Goal: Task Accomplishment & Management: Manage account settings

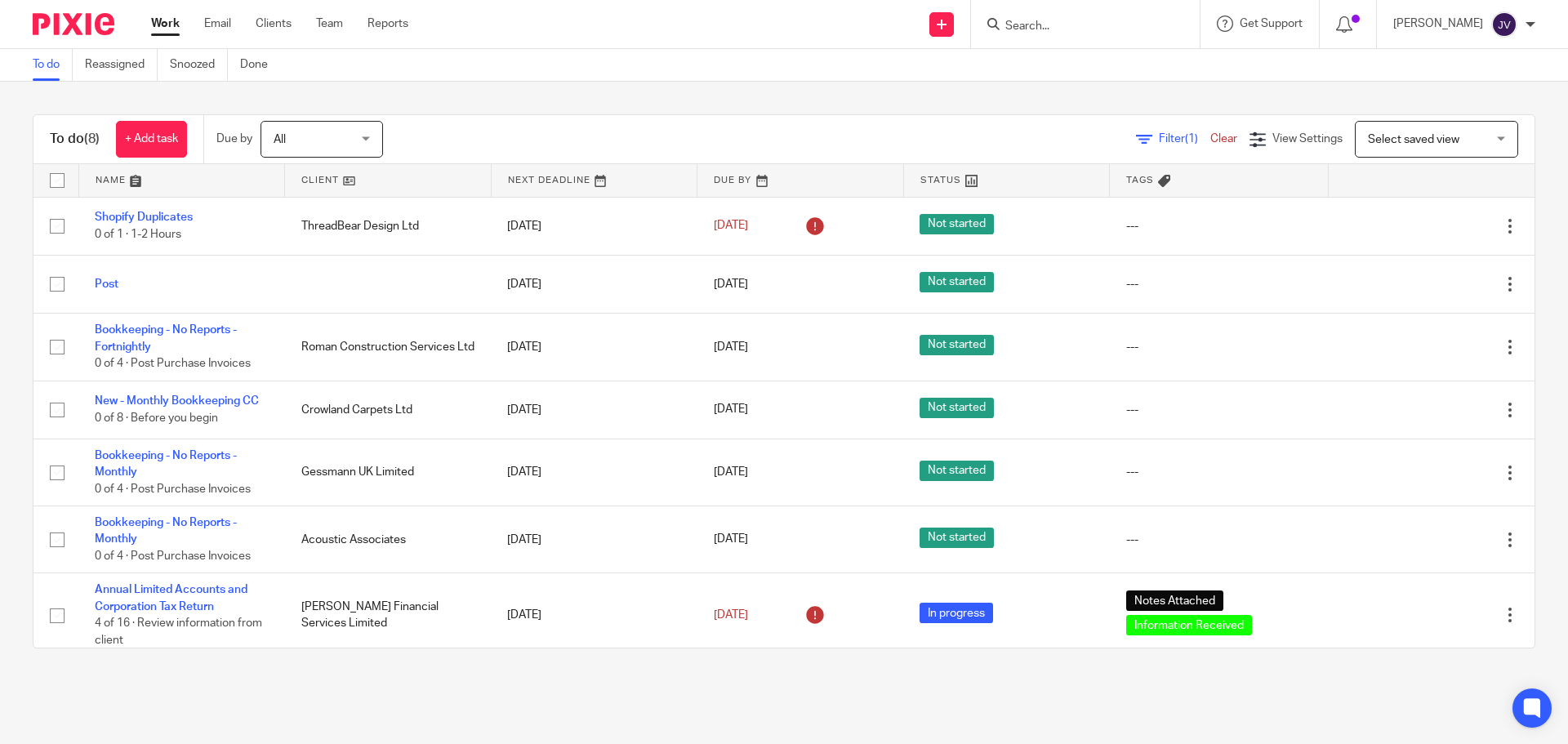
click at [1078, 18] on form at bounding box center [1090, 25] width 174 height 21
click at [1063, 29] on input "Search" at bounding box center [1077, 27] width 147 height 15
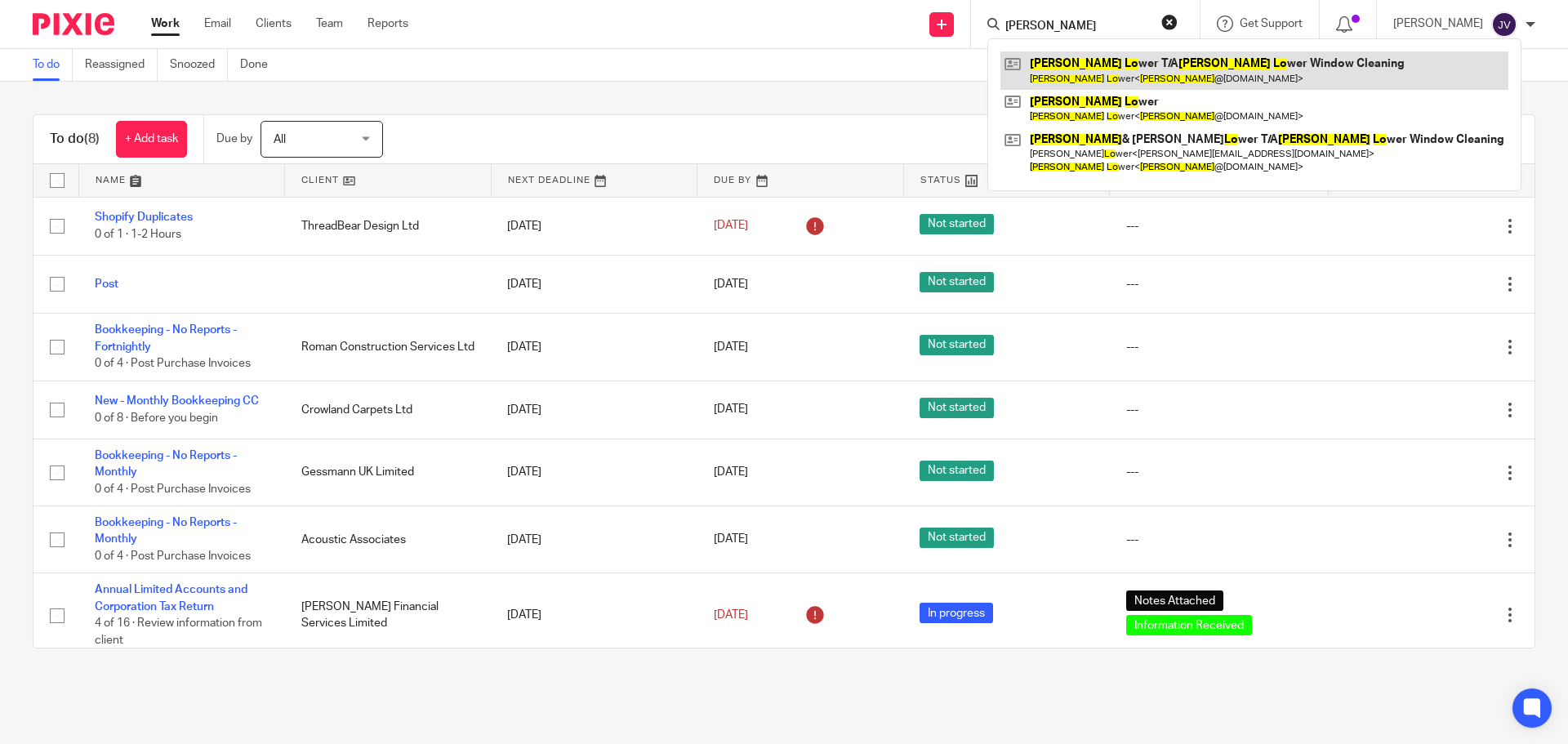
type input "[PERSON_NAME]"
click at [1198, 80] on link at bounding box center [1255, 71] width 508 height 38
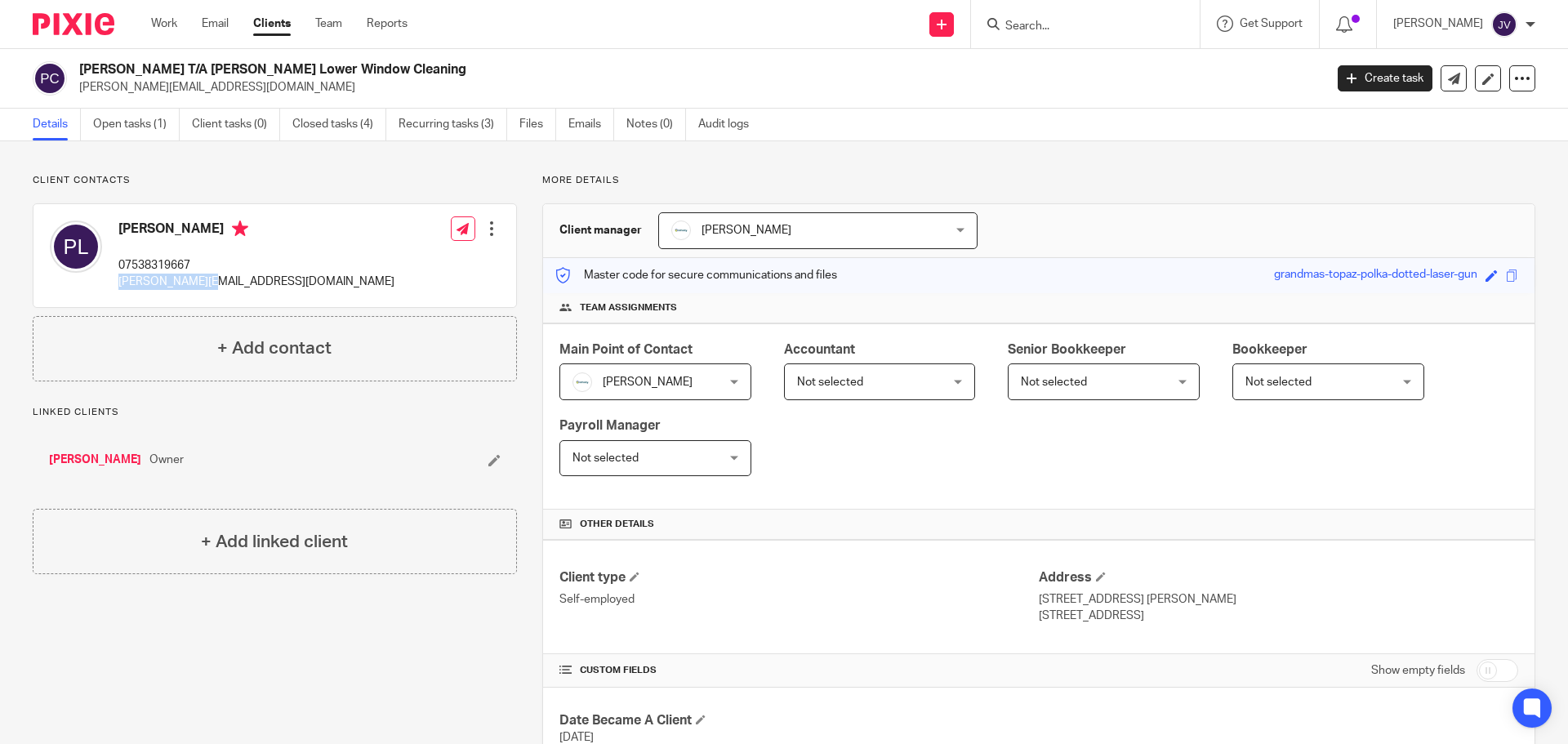
drag, startPoint x: 251, startPoint y: 292, endPoint x: 117, endPoint y: 294, distance: 134.0
click at [117, 294] on div "Paul Lower 07538319667 paul@incendo.ws Edit contact Create client from contact …" at bounding box center [274, 255] width 482 height 103
copy p "[PERSON_NAME][EMAIL_ADDRESS][DOMAIN_NAME]"
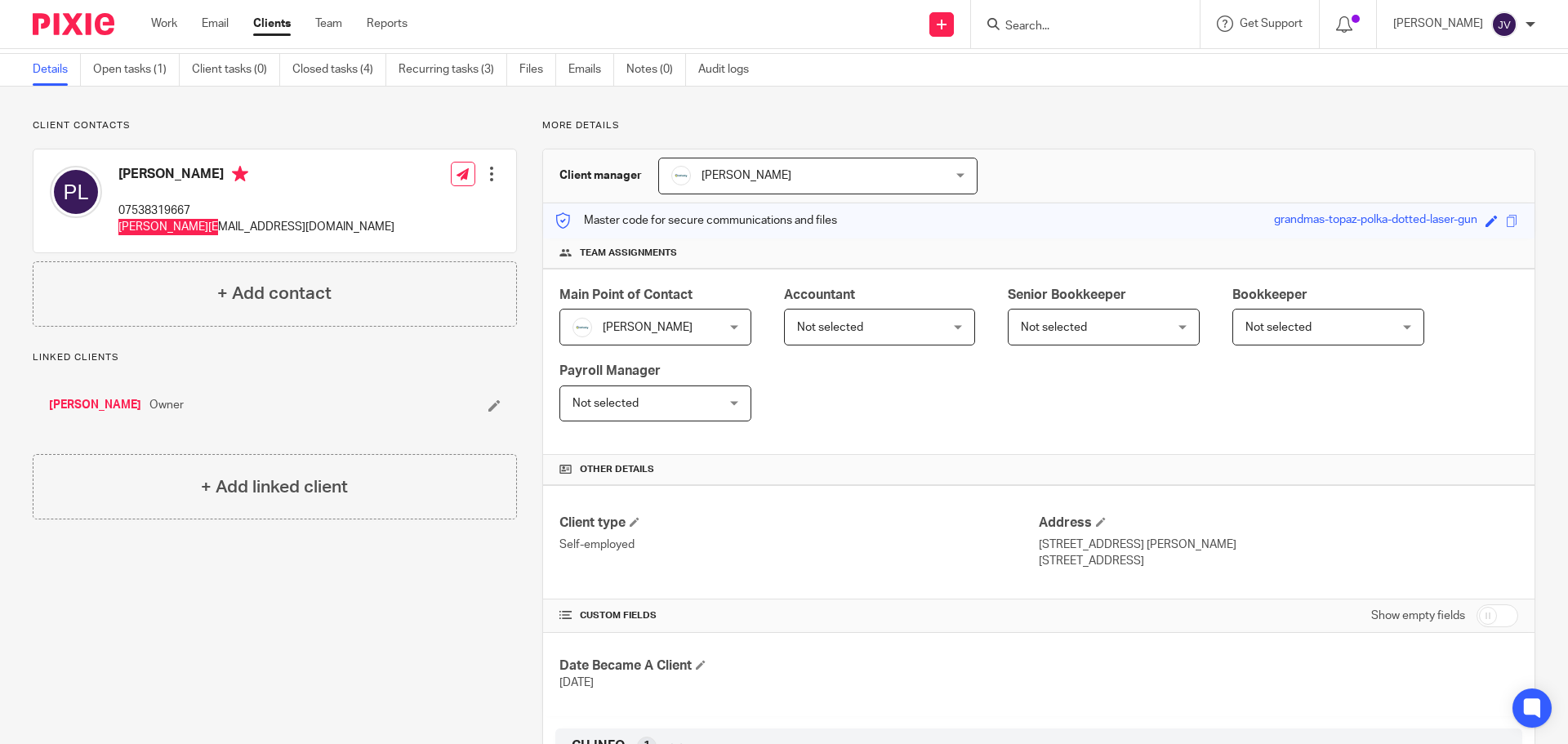
scroll to position [82, 0]
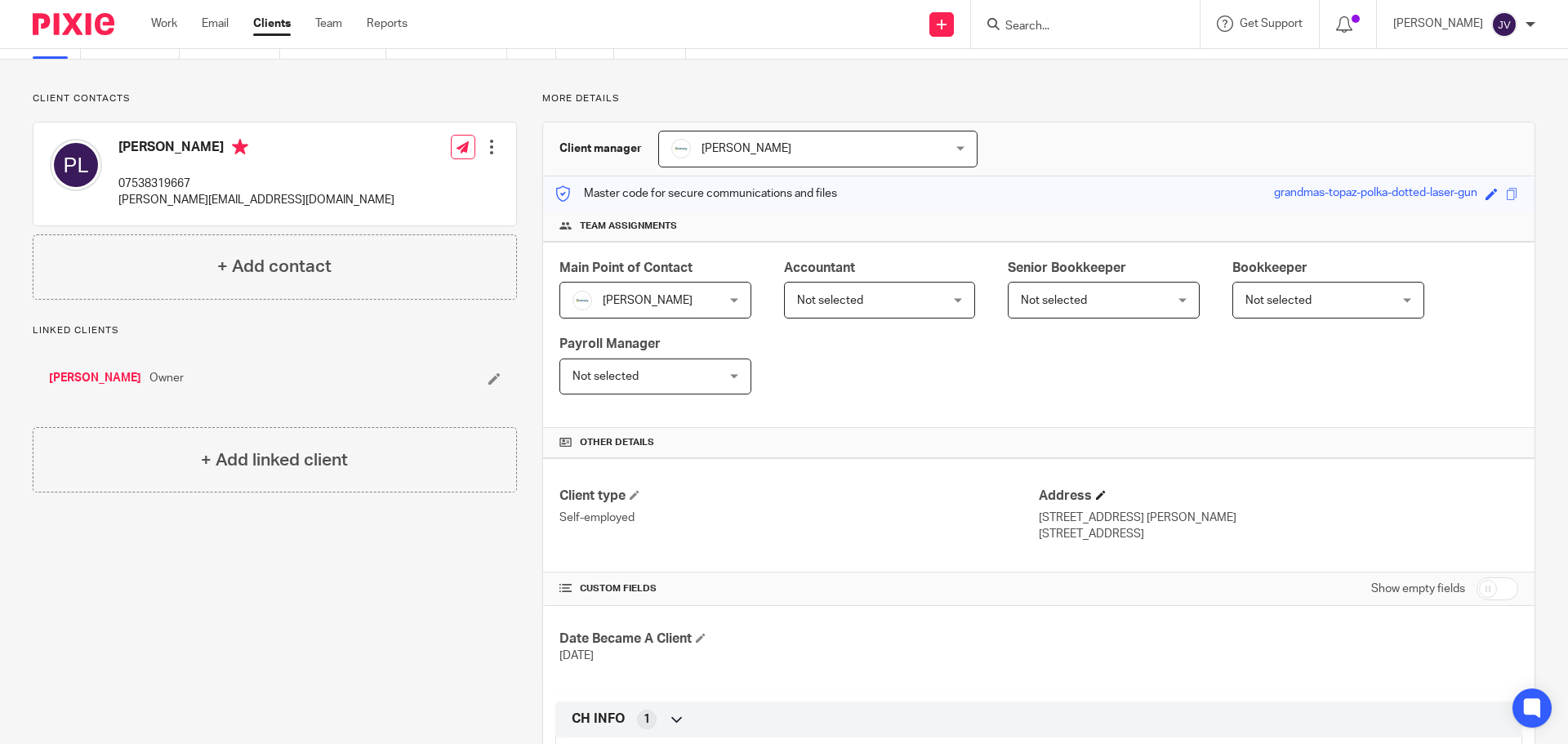
click at [1100, 500] on h4 "Address" at bounding box center [1279, 497] width 480 height 17
click at [1096, 496] on span at bounding box center [1101, 495] width 9 height 9
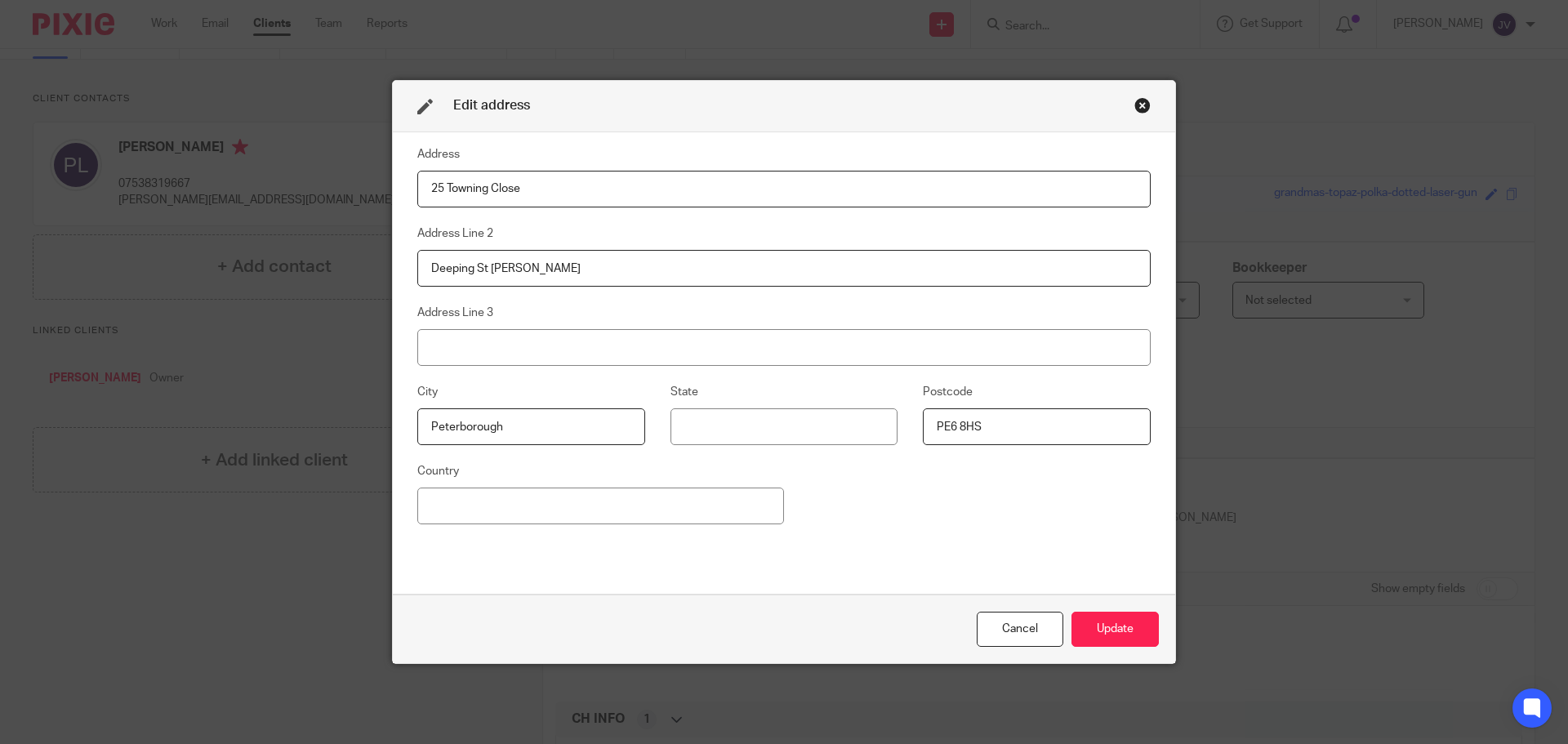
click at [1135, 108] on div "Close this dialog window" at bounding box center [1142, 105] width 16 height 16
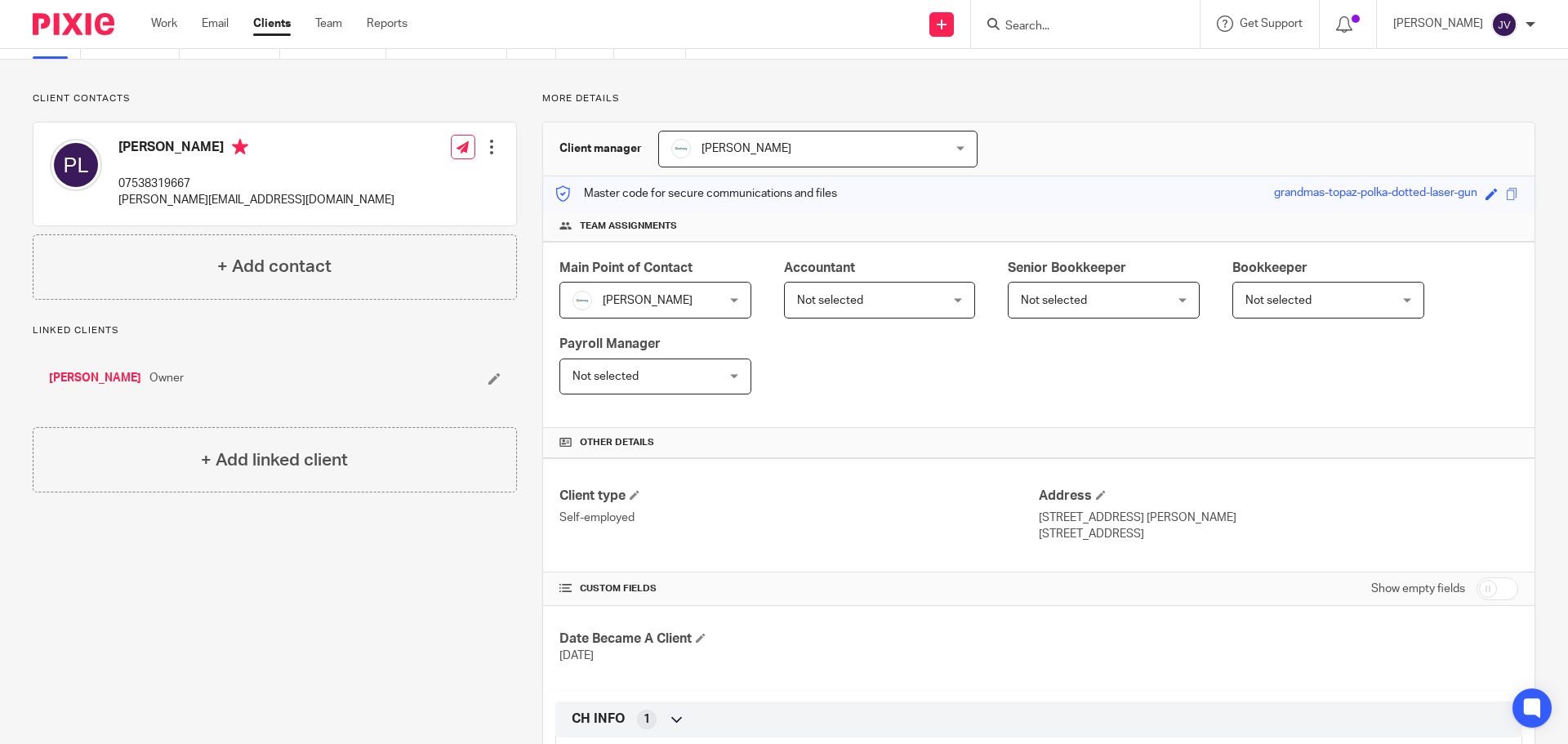
click at [1052, 520] on p "[STREET_ADDRESS] [PERSON_NAME]" at bounding box center [1279, 517] width 480 height 16
click at [1239, 543] on div "Client type Self-employed Address 25 Towning Close, Deeping St James Peterborou…" at bounding box center [1038, 515] width 991 height 113
drag, startPoint x: 1167, startPoint y: 541, endPoint x: 1031, endPoint y: 524, distance: 137.1
click at [1031, 524] on div "Client type Self-employed Address 25 Towning Close, Deeping St James Peterborou…" at bounding box center [1038, 515] width 991 height 113
copy div "25 Towning Close, Deeping St James Peterborough, PE6 8HS"
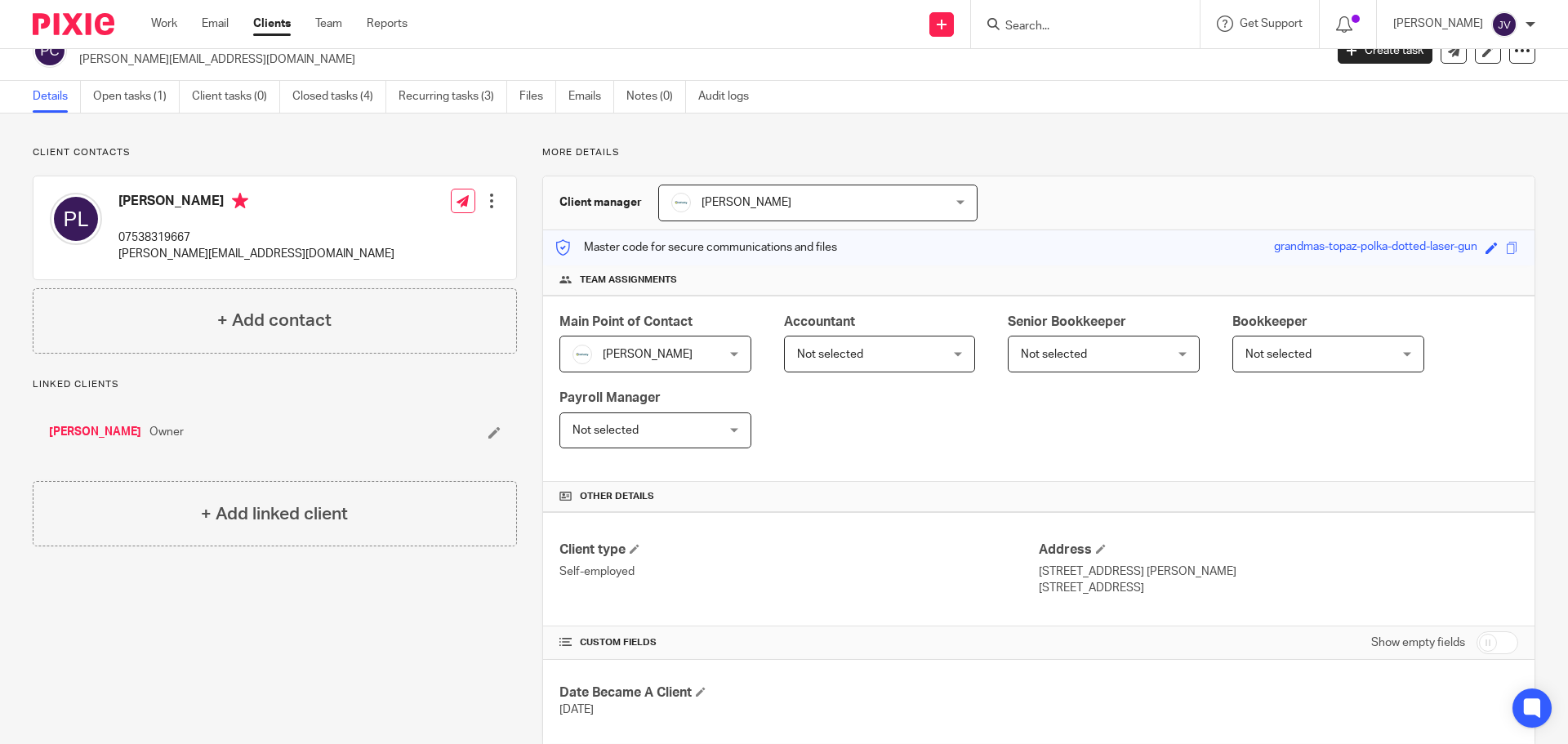
scroll to position [0, 0]
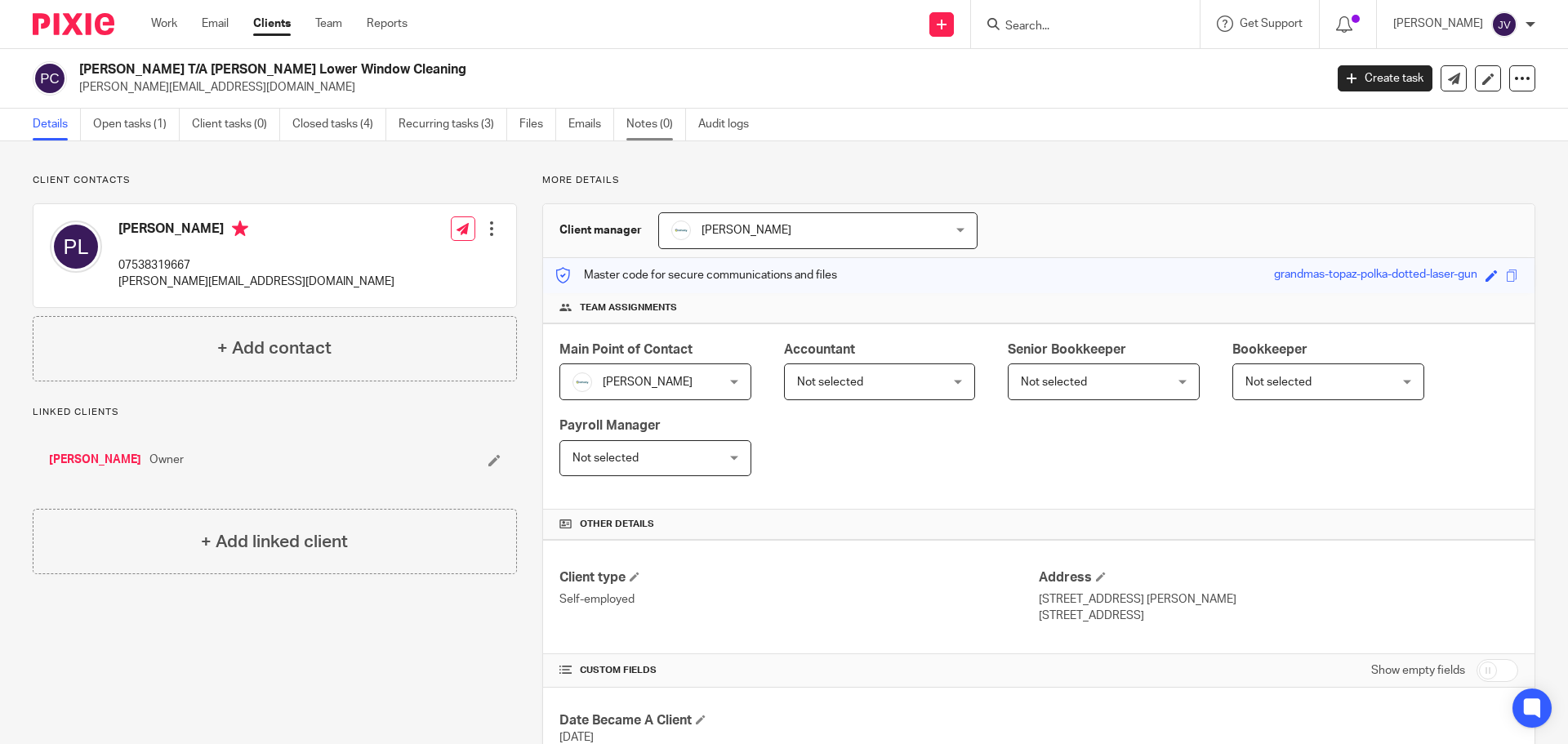
click at [635, 125] on link "Notes (0)" at bounding box center [656, 125] width 59 height 32
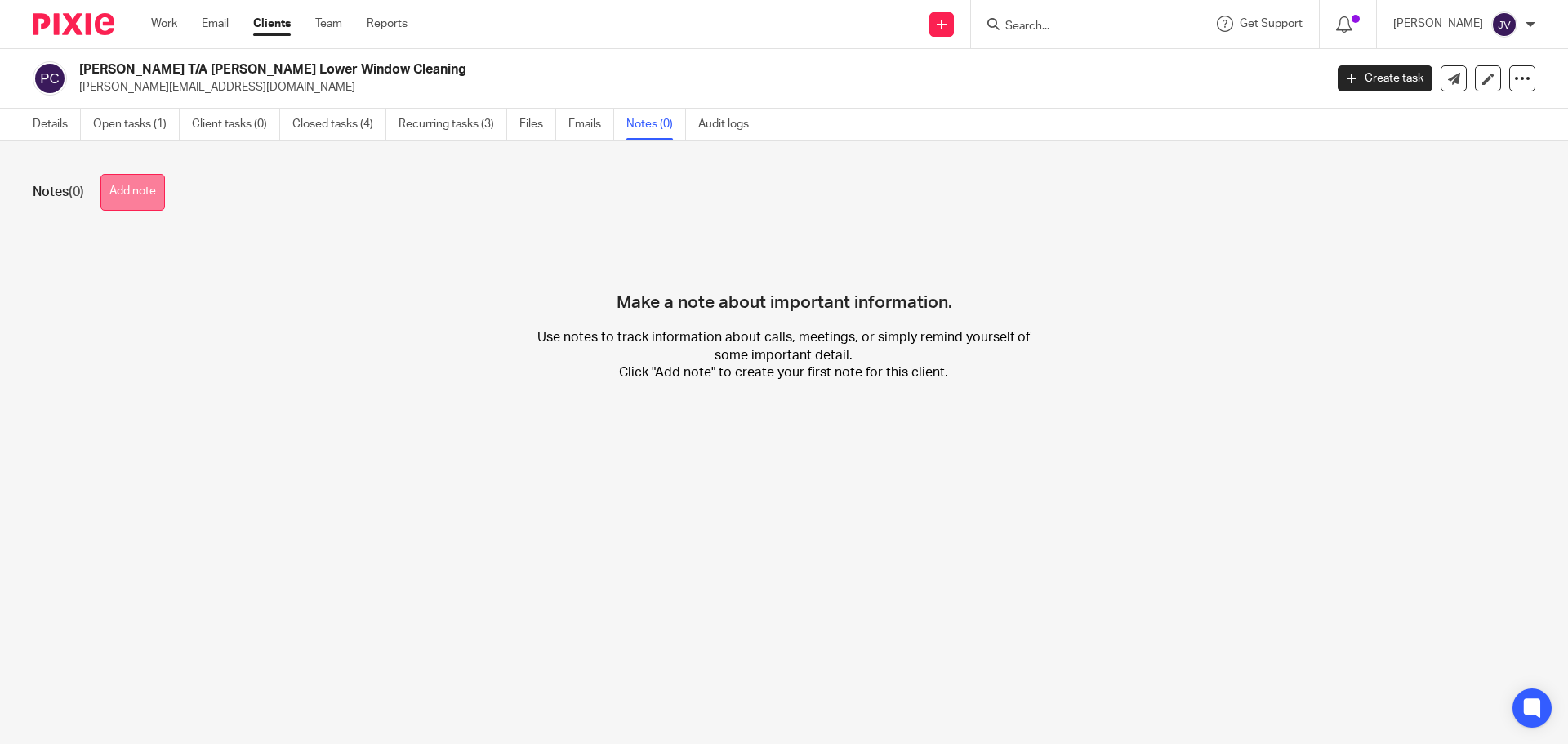
click at [142, 186] on button "Add note" at bounding box center [132, 192] width 64 height 37
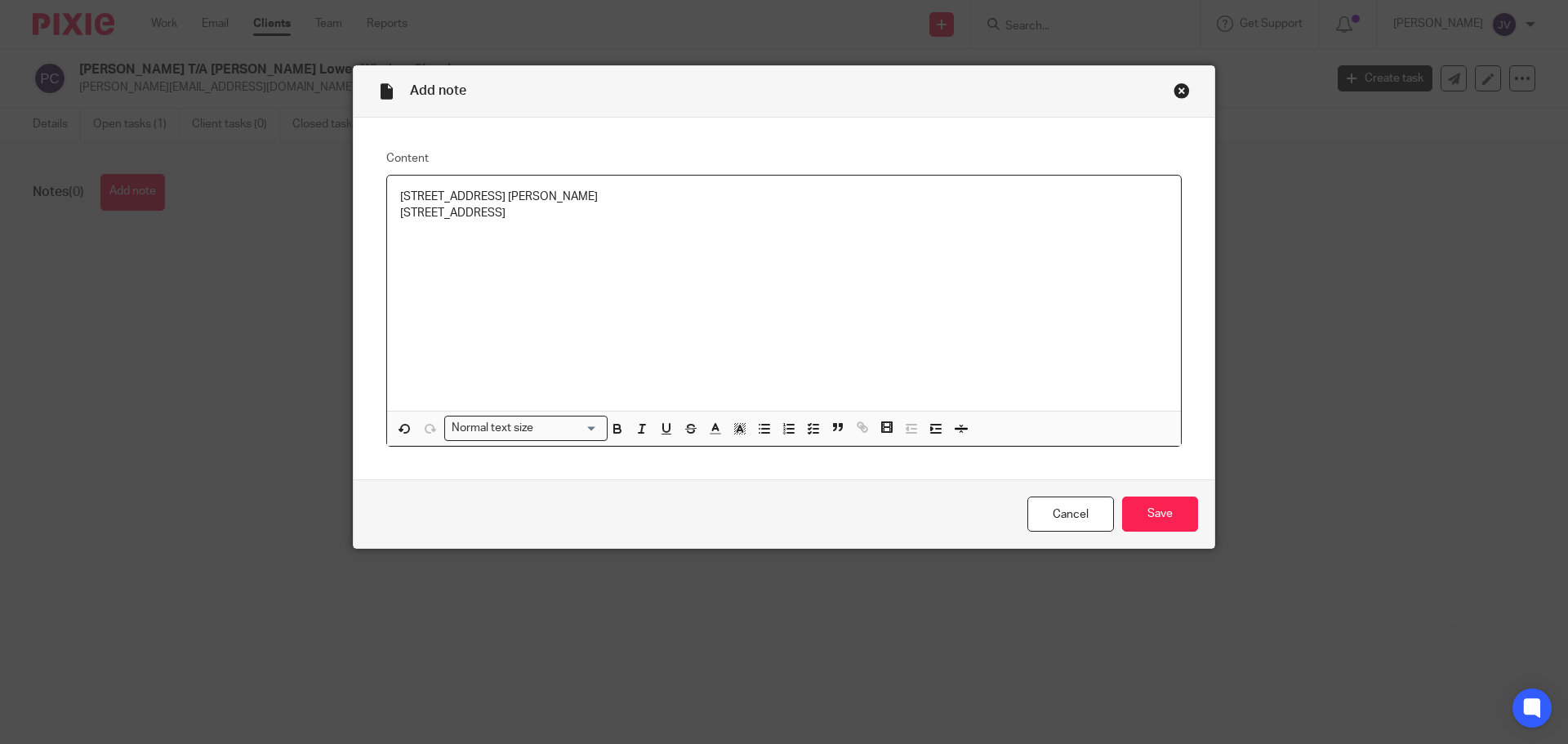
click at [400, 189] on p "[STREET_ADDRESS] [PERSON_NAME]" at bounding box center [784, 196] width 767 height 16
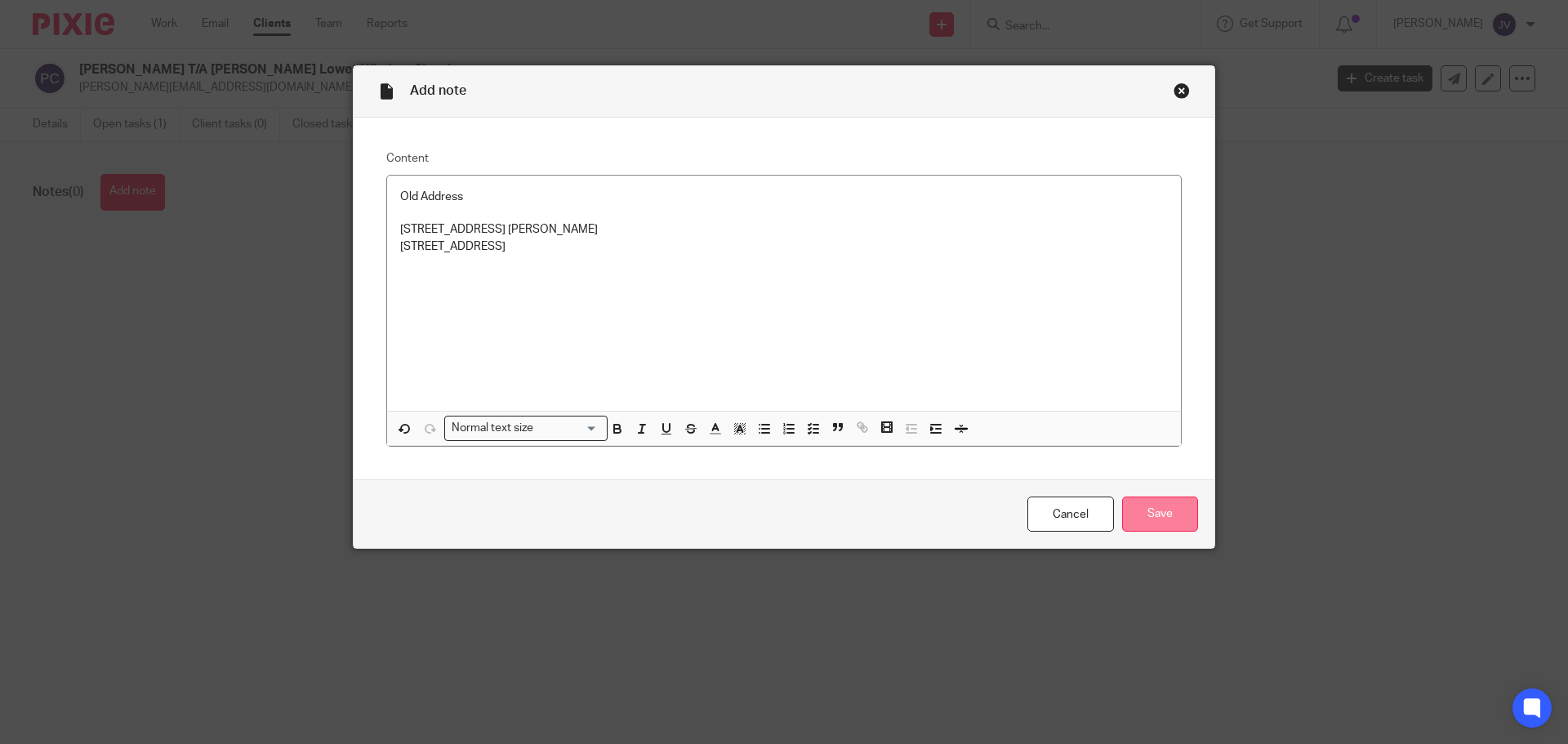
click at [1142, 511] on input "Save" at bounding box center [1160, 514] width 76 height 35
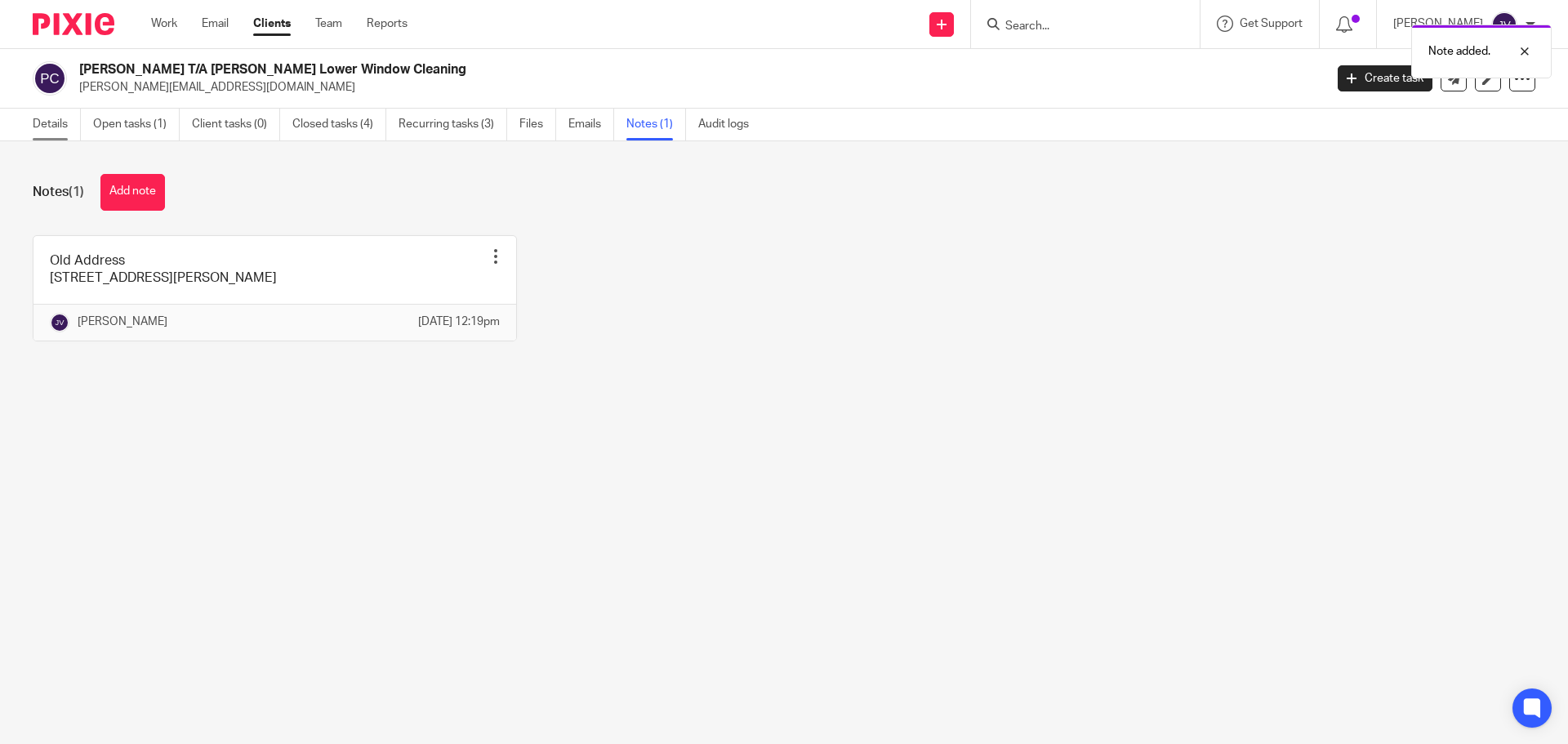
click at [71, 121] on link "Details" at bounding box center [57, 125] width 48 height 32
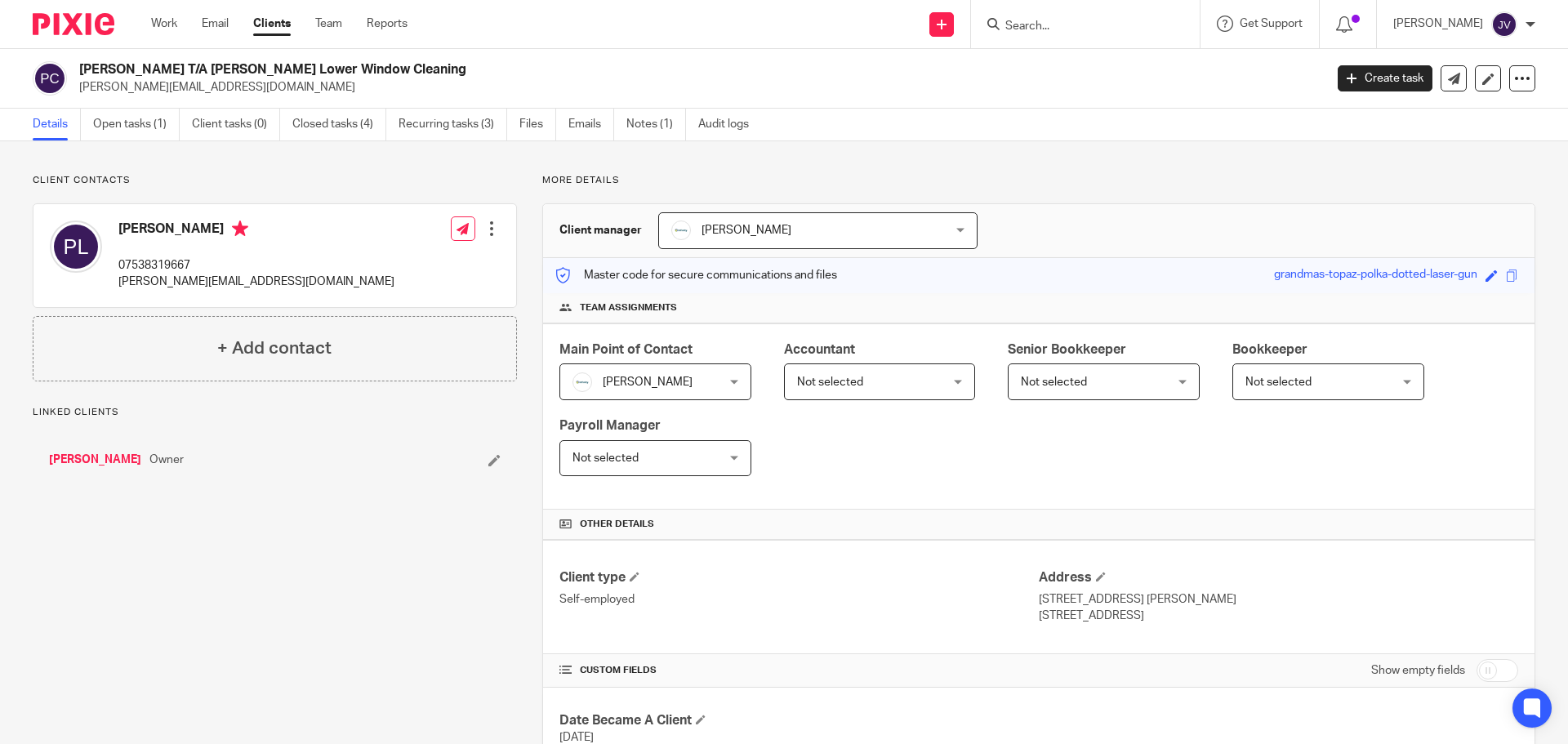
scroll to position [163, 0]
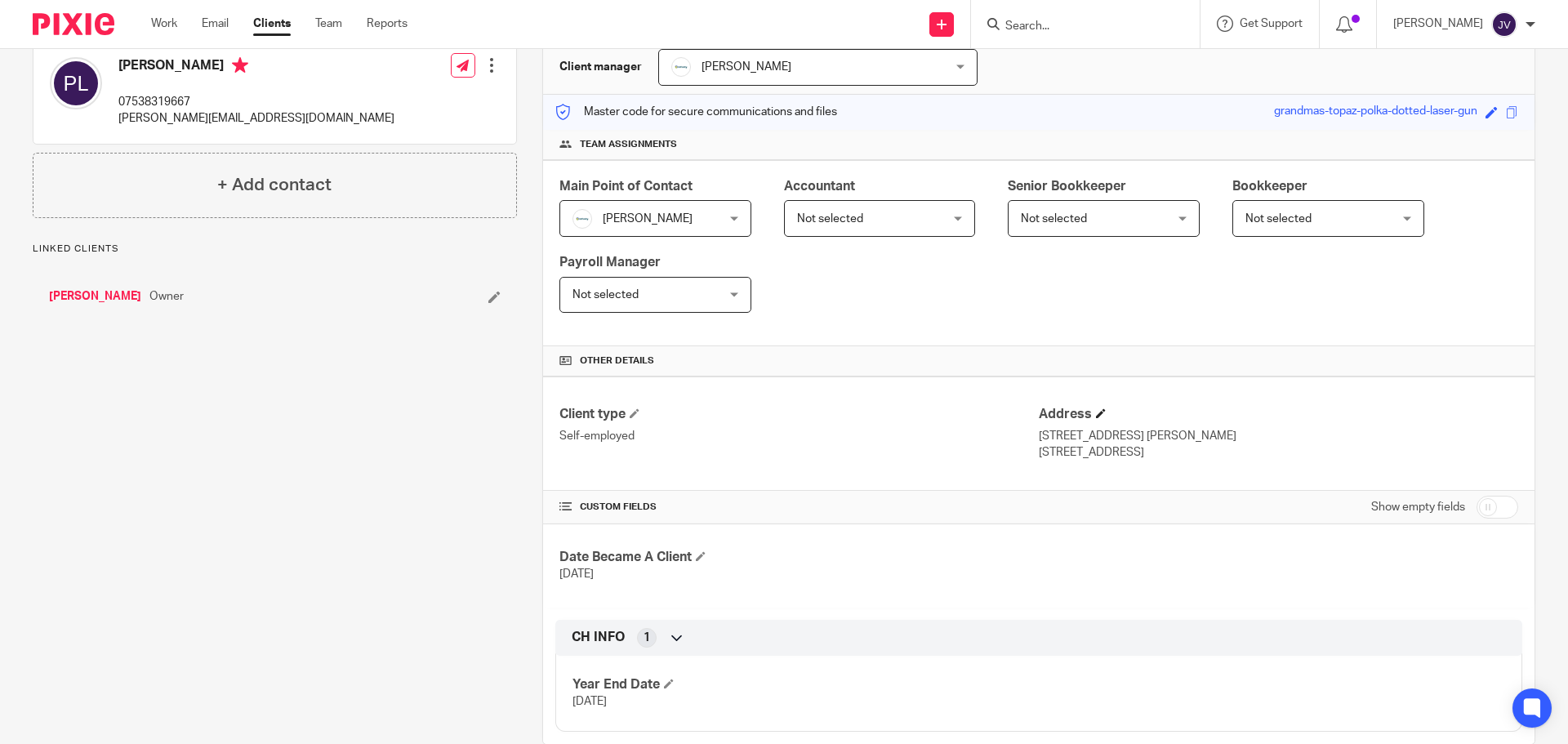
click at [1096, 417] on span at bounding box center [1101, 414] width 9 height 9
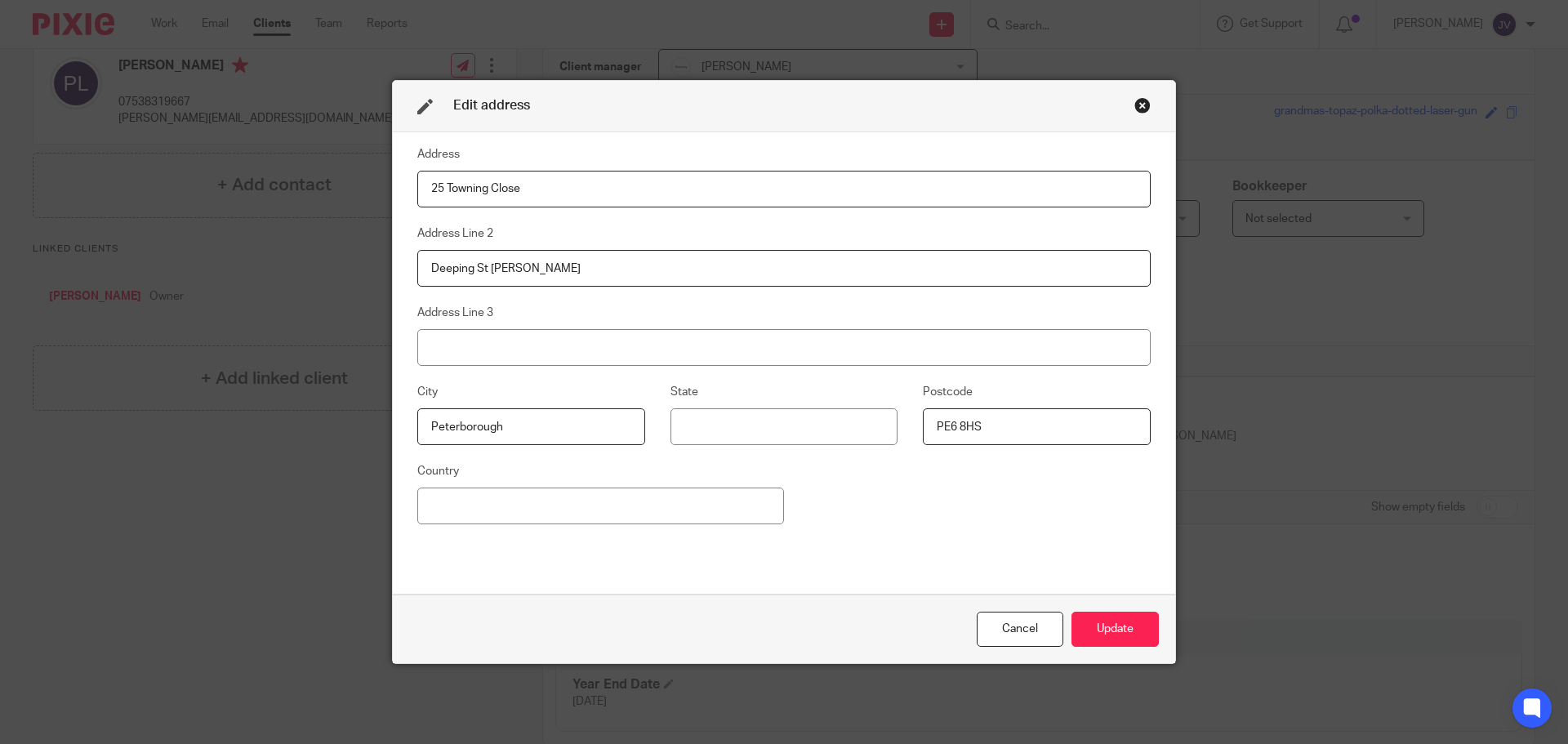
drag, startPoint x: 548, startPoint y: 203, endPoint x: 359, endPoint y: 203, distance: 189.0
click at [359, 203] on div "Edit address Address 25 Towning Close Address Line 2 Deeping St [PERSON_NAME] A…" at bounding box center [784, 372] width 1568 height 744
paste input "[STREET_ADDRESS][PERSON_NAME],"
type input "[STREET_ADDRESS][PERSON_NAME],"
drag, startPoint x: 451, startPoint y: 253, endPoint x: 340, endPoint y: 248, distance: 111.1
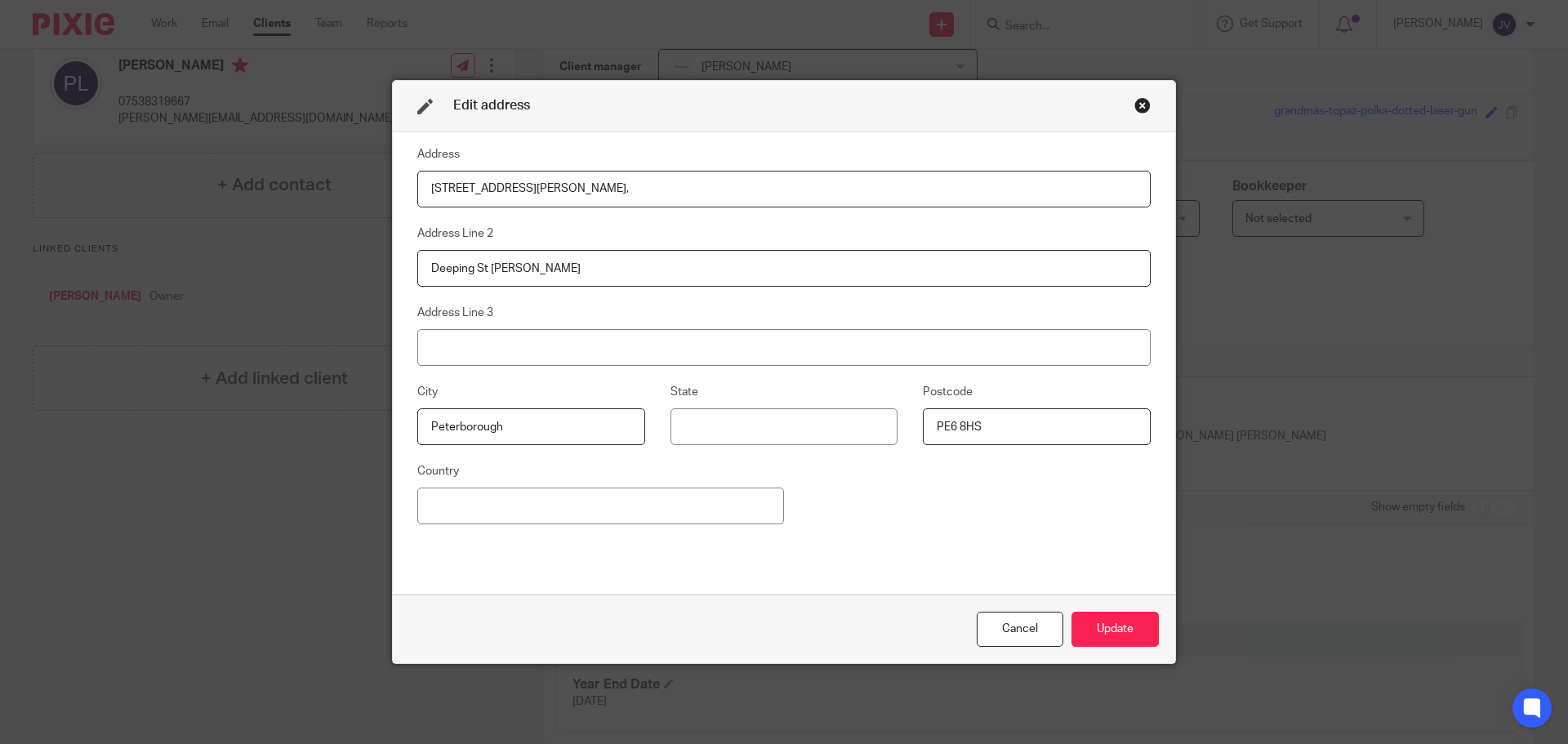
click at [340, 248] on div "Edit address Address [STREET_ADDRESS][PERSON_NAME], Address Line 2 Deeping St […" at bounding box center [784, 372] width 1568 height 744
paste input "[GEOGRAPHIC_DATA]"
type input "Wellingborough"
click at [565, 308] on fieldset "Address Line 3" at bounding box center [784, 334] width 733 height 63
click at [488, 330] on input at bounding box center [784, 347] width 733 height 37
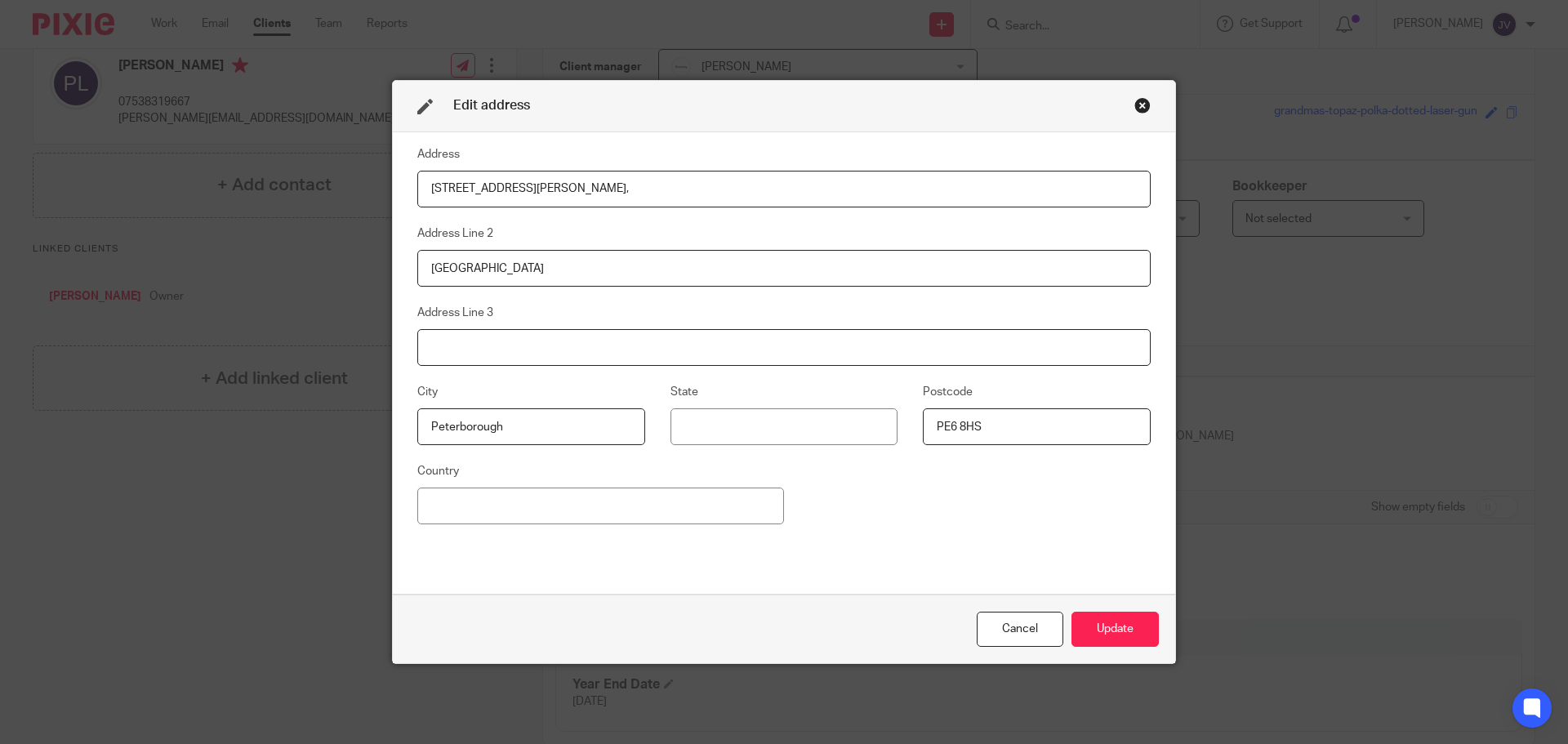
paste input "Northamptonshire"
type input "Northamptonshire"
drag, startPoint x: 987, startPoint y: 426, endPoint x: 842, endPoint y: 426, distance: 145.0
click at [842, 426] on div "City Peterborough State Postcode PE6 8HS" at bounding box center [771, 422] width 759 height 79
paste input "NN8 2AZ"
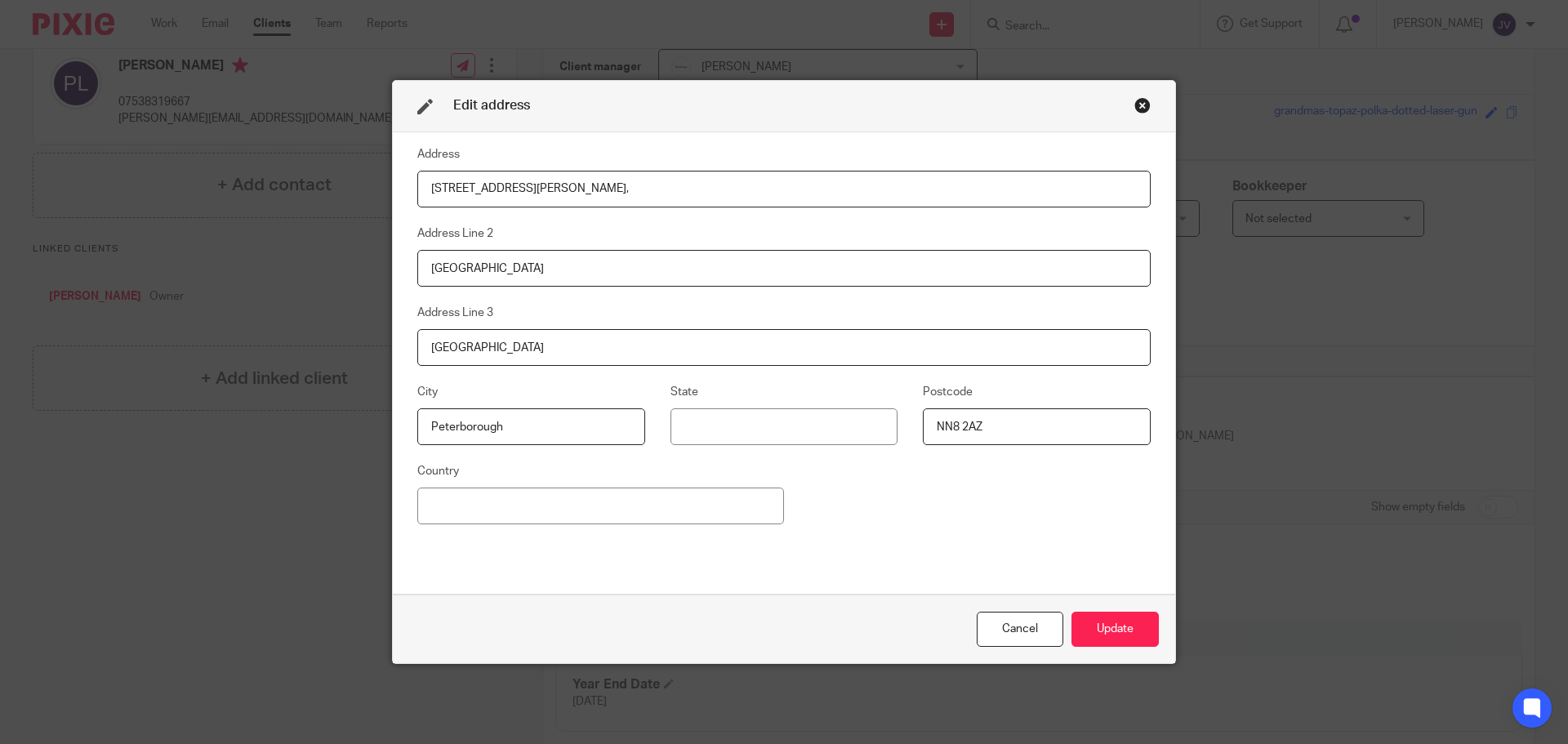
type input "NN8 2AZ"
drag, startPoint x: 924, startPoint y: 482, endPoint x: 916, endPoint y: 477, distance: 9.4
click at [924, 482] on div "Address 6 Henshaw Road, Address Line 2 Wellingborough Address Line 3 Northampto…" at bounding box center [784, 364] width 733 height 438
drag, startPoint x: 507, startPoint y: 414, endPoint x: 285, endPoint y: 409, distance: 222.1
click at [286, 404] on div "Edit address Address 6 Henshaw Road, Address Line 2 Wellingborough Address Line…" at bounding box center [784, 372] width 1568 height 744
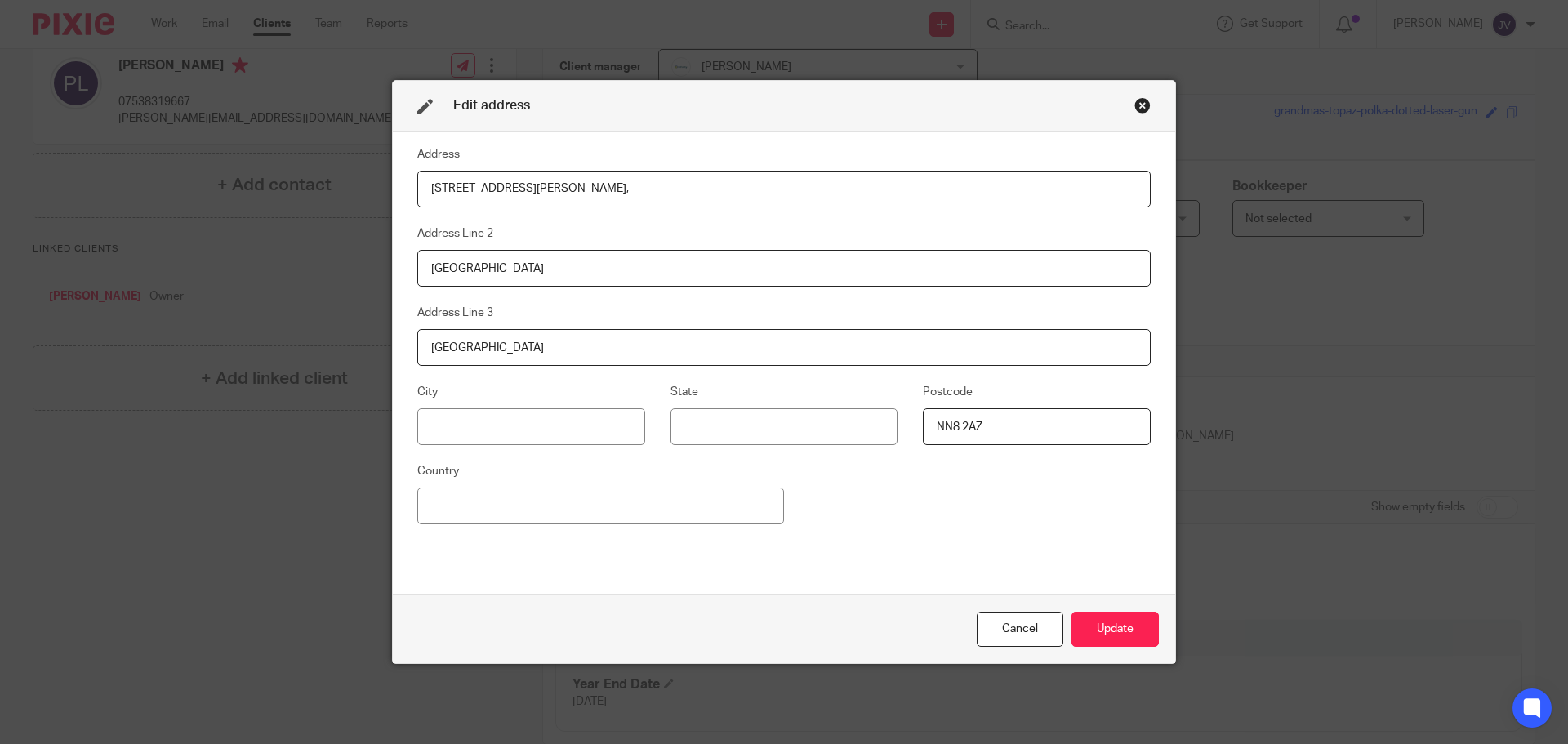
click at [620, 478] on fieldset "Country" at bounding box center [600, 493] width 366 height 63
click at [1122, 634] on button "Update" at bounding box center [1115, 629] width 88 height 35
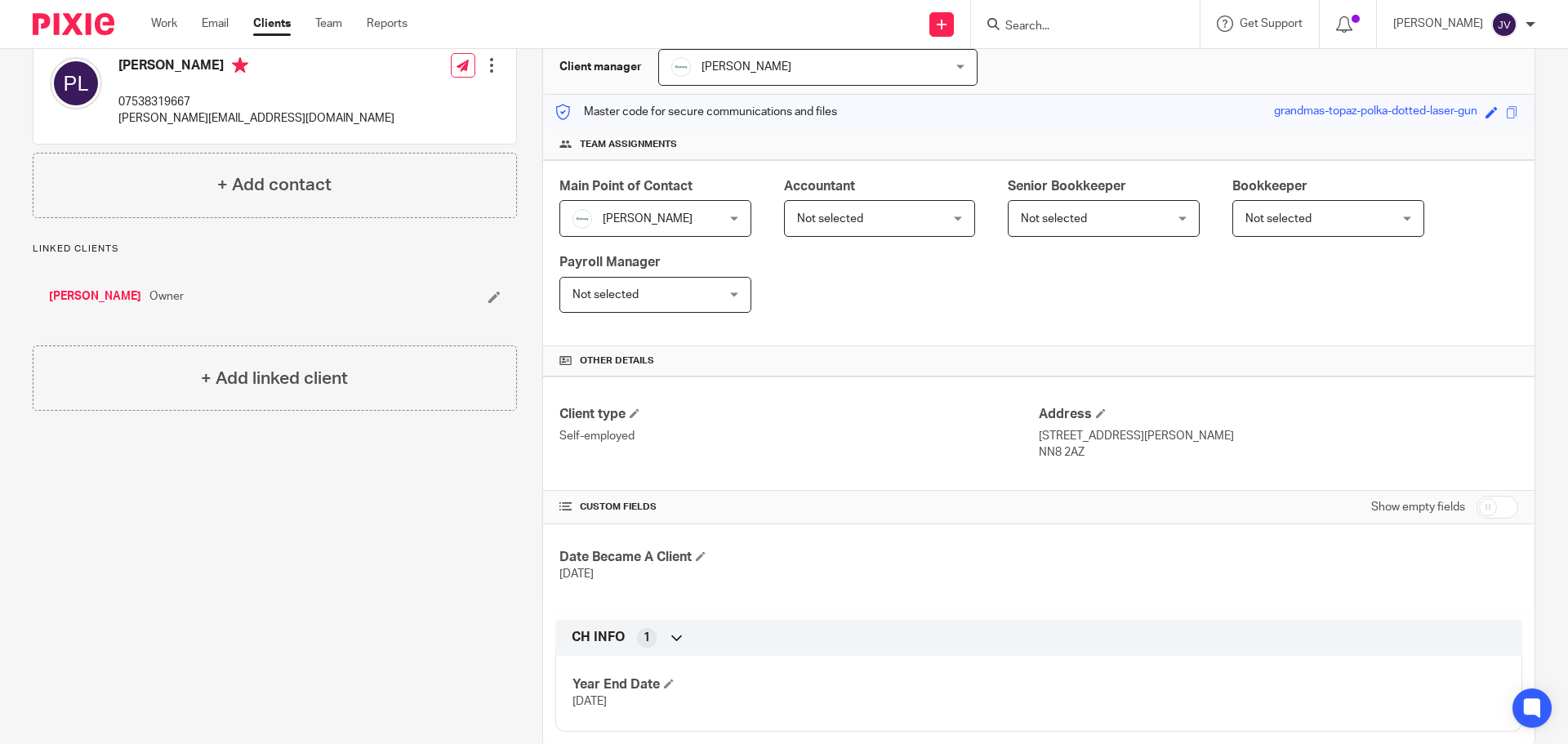
scroll to position [0, 0]
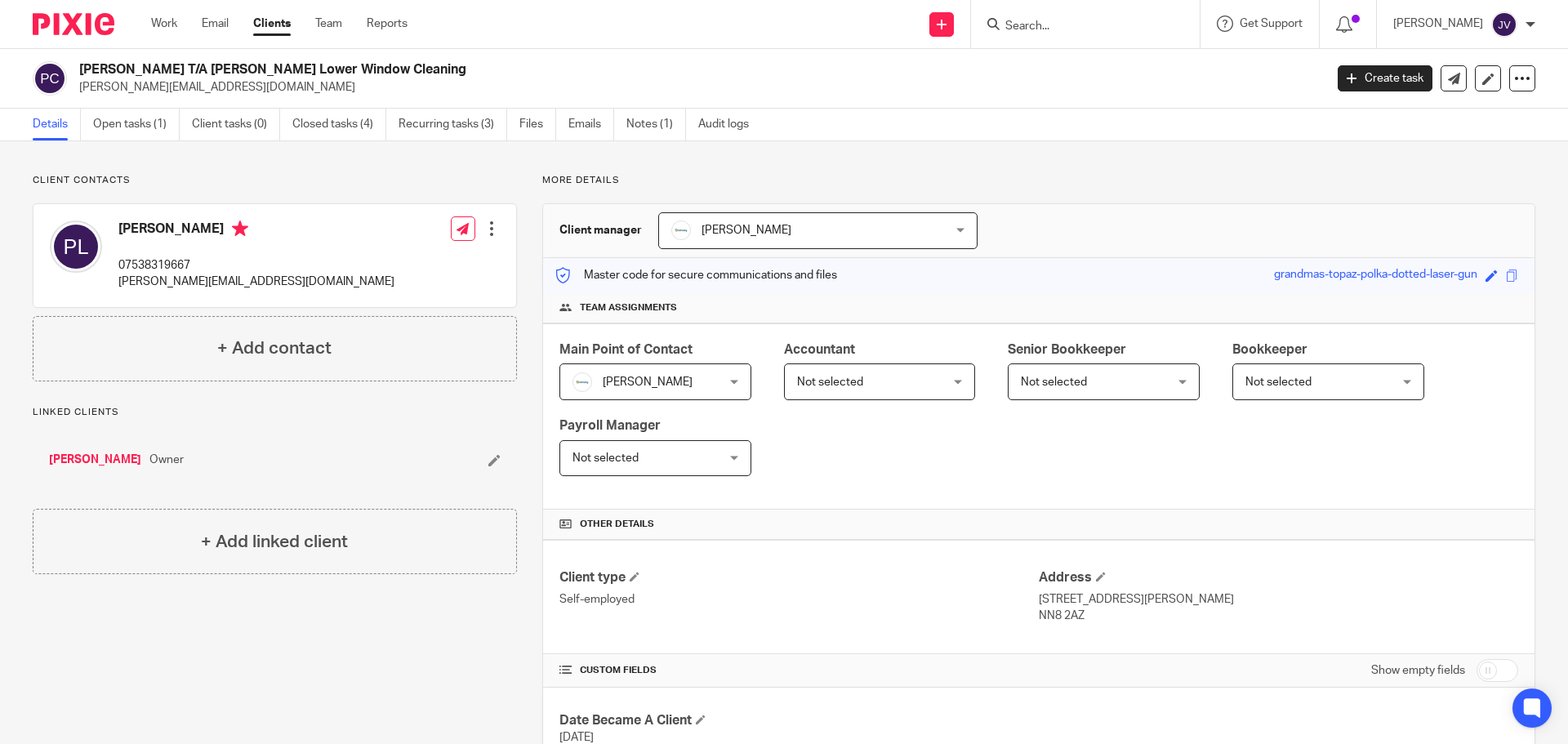
click at [71, 15] on img at bounding box center [74, 24] width 82 height 22
